Goal: Complete application form

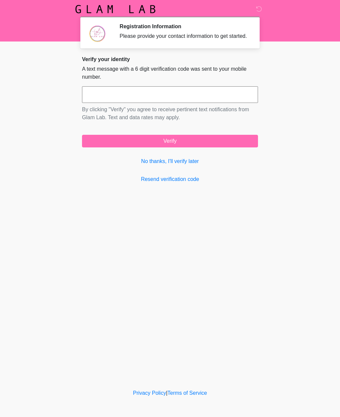
click at [156, 100] on input "text" at bounding box center [170, 94] width 176 height 17
type input "******"
click at [203, 143] on button "Verify" at bounding box center [170, 141] width 176 height 13
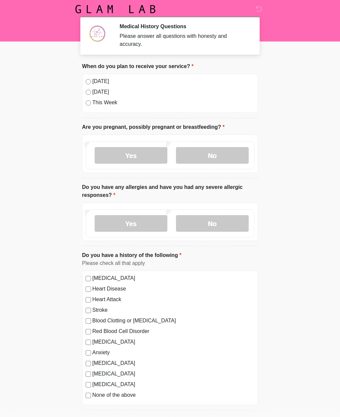
click at [93, 80] on label "[DATE]" at bounding box center [173, 81] width 162 height 8
click at [217, 151] on label "No" at bounding box center [212, 155] width 73 height 17
click at [210, 226] on label "No" at bounding box center [212, 223] width 73 height 17
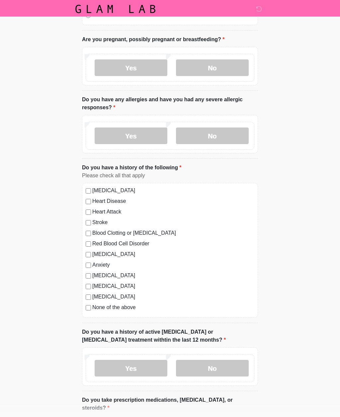
scroll to position [89, 0]
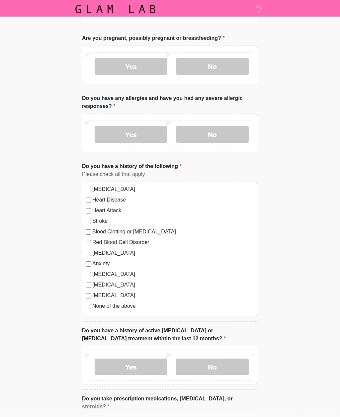
click at [221, 371] on label "No" at bounding box center [212, 367] width 73 height 17
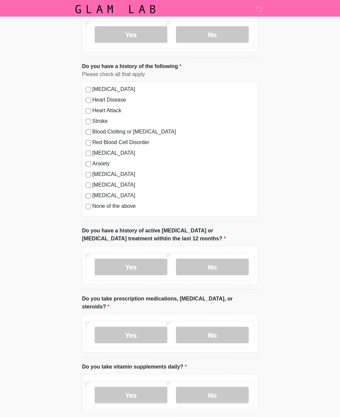
scroll to position [191, 0]
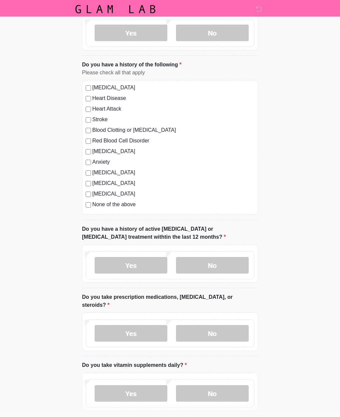
click at [225, 330] on label "No" at bounding box center [212, 333] width 73 height 17
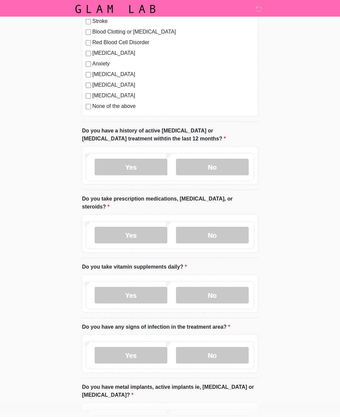
click at [227, 290] on label "No" at bounding box center [212, 295] width 73 height 17
click at [227, 357] on label "No" at bounding box center [212, 355] width 73 height 17
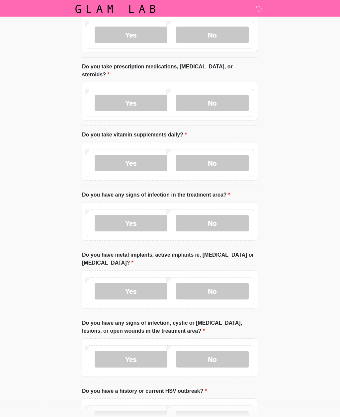
click at [224, 291] on label "No" at bounding box center [212, 291] width 73 height 17
click at [224, 359] on label "No" at bounding box center [212, 359] width 73 height 17
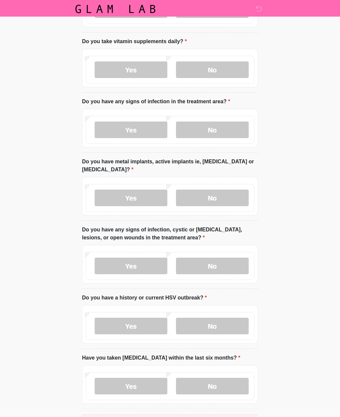
click at [218, 324] on label "No" at bounding box center [212, 326] width 73 height 17
click at [218, 378] on label "No" at bounding box center [212, 386] width 73 height 17
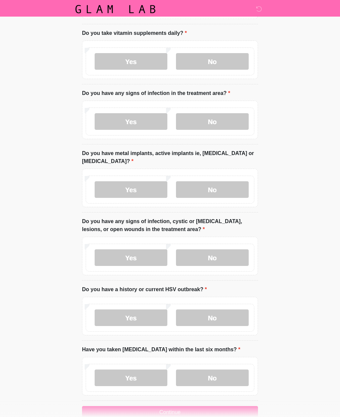
scroll to position [536, 0]
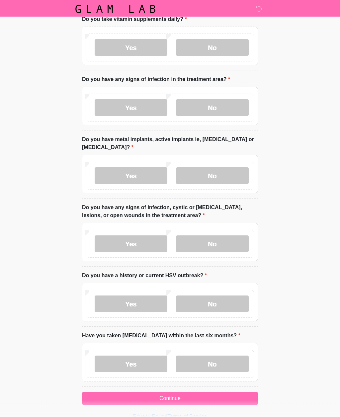
click at [198, 396] on button "Continue" at bounding box center [170, 399] width 176 height 13
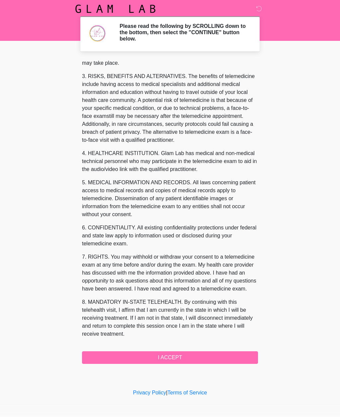
scroll to position [109, 0]
click at [174, 360] on button "I ACCEPT" at bounding box center [170, 358] width 176 height 13
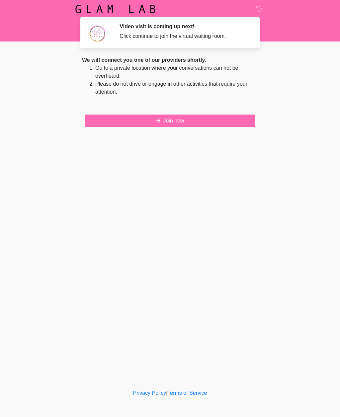
click at [173, 121] on button "Join now" at bounding box center [170, 121] width 171 height 13
